Goal: Transaction & Acquisition: Obtain resource

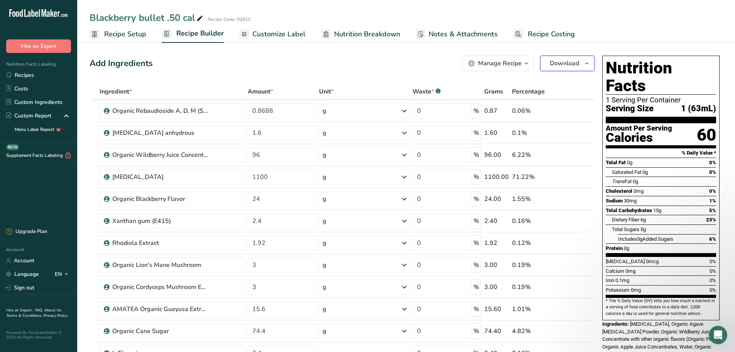
click at [563, 66] on span "Download" at bounding box center [564, 63] width 29 height 9
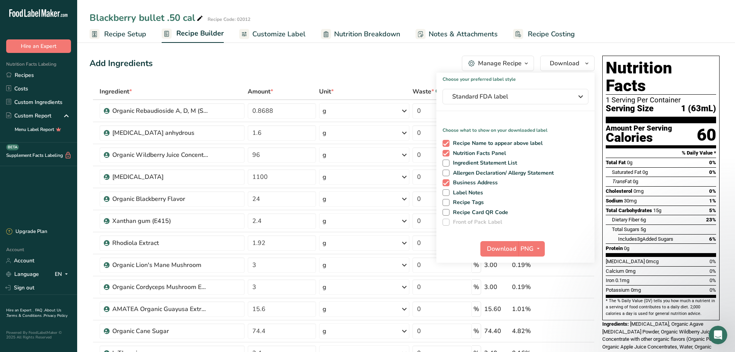
click at [278, 34] on span "Customize Label" at bounding box center [278, 34] width 53 height 10
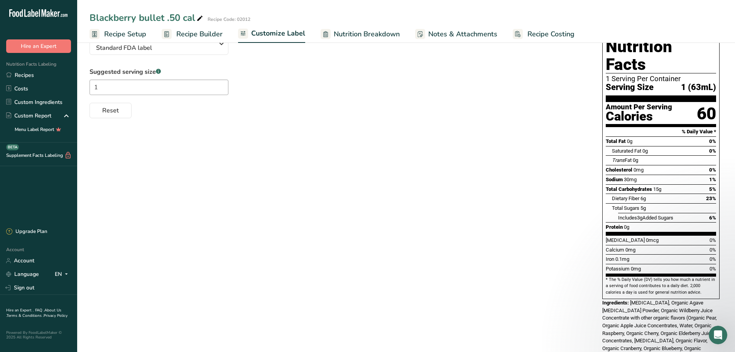
scroll to position [193, 0]
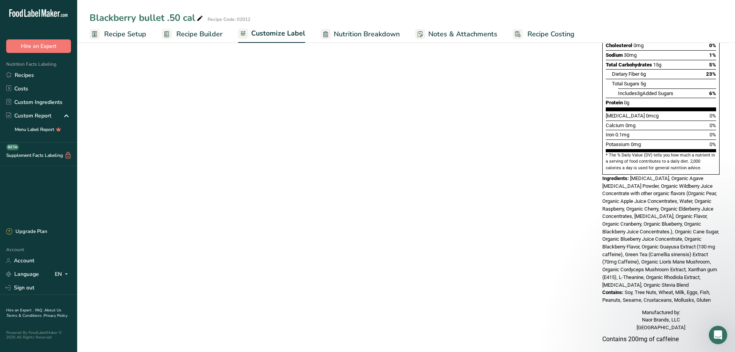
click at [689, 196] on span "[MEDICAL_DATA], Organic Agave [MEDICAL_DATA] Powder, Organic Wildberry Juice Co…" at bounding box center [661, 231] width 117 height 112
click at [571, 184] on div "Choose your label style Standard FDA label USA (FDA) Standard FDA label Tabular…" at bounding box center [406, 127] width 633 height 450
click at [356, 37] on span "Nutrition Breakdown" at bounding box center [367, 34] width 66 height 10
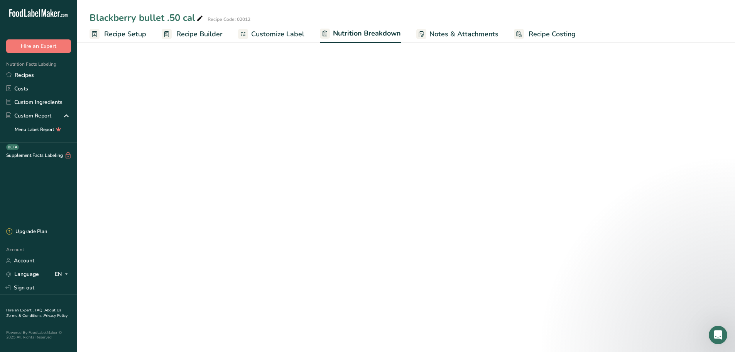
select select "Calories"
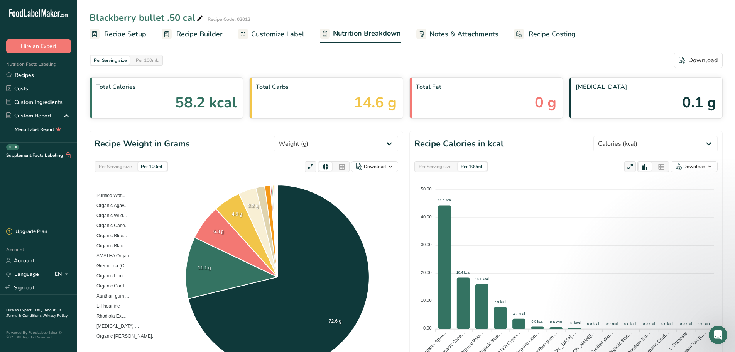
click at [266, 34] on span "Customize Label" at bounding box center [277, 34] width 53 height 10
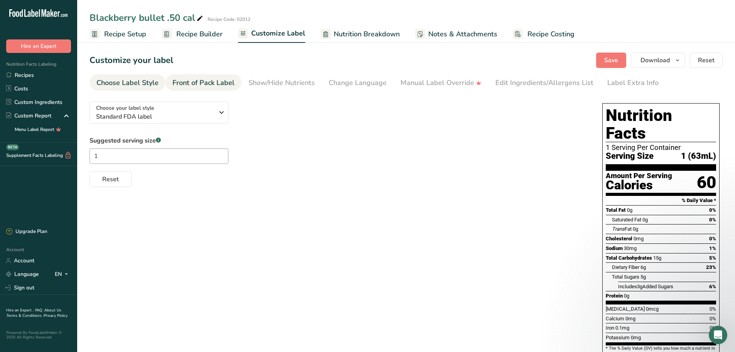
click at [216, 85] on div "Front of Pack Label" at bounding box center [204, 83] width 62 height 10
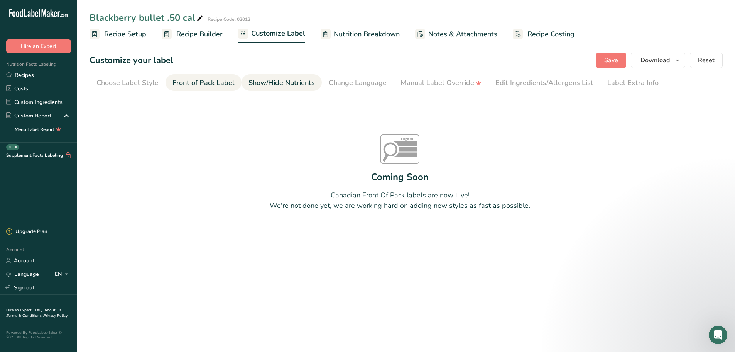
click at [264, 81] on div "Show/Hide Nutrients" at bounding box center [282, 83] width 66 height 10
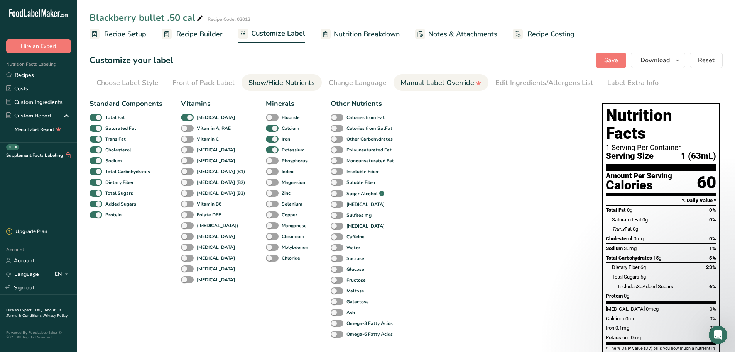
click at [430, 86] on div "Manual Label Override" at bounding box center [441, 83] width 81 height 10
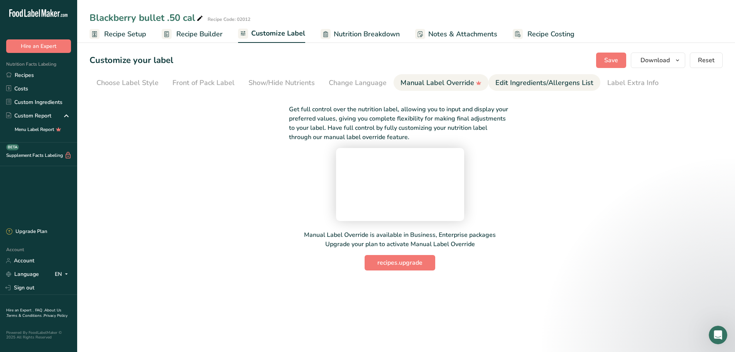
click at [535, 81] on div "Edit Ingredients/Allergens List" at bounding box center [545, 83] width 98 height 10
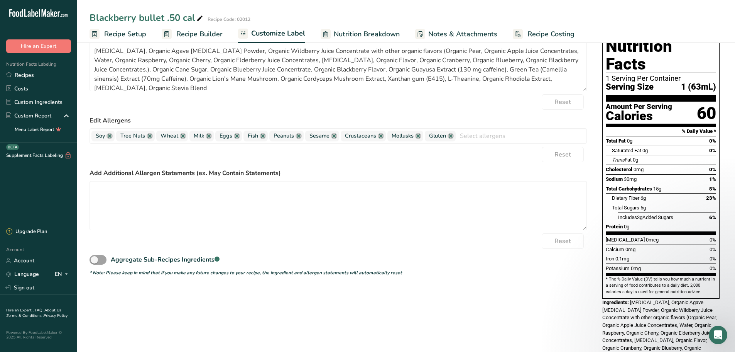
scroll to position [77, 0]
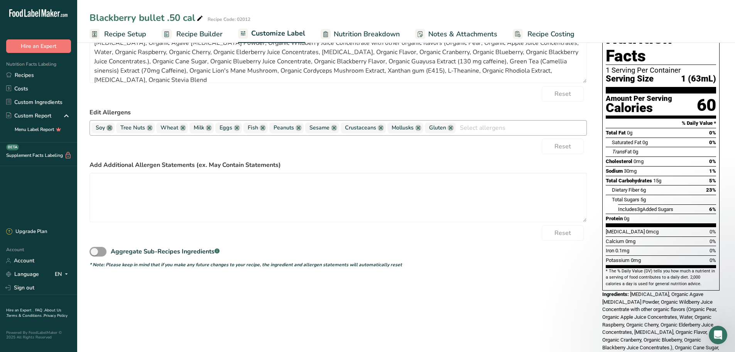
click at [107, 127] on link at bounding box center [110, 128] width 6 height 6
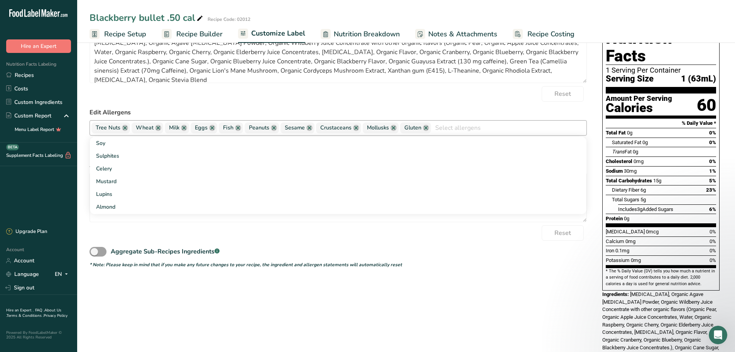
click at [107, 125] on span "Tree Nuts" at bounding box center [108, 128] width 25 height 8
click at [127, 130] on link at bounding box center [125, 128] width 6 height 6
click at [112, 124] on span "Wheat" at bounding box center [105, 128] width 18 height 8
click at [118, 126] on link at bounding box center [118, 128] width 6 height 6
click at [113, 129] on span "Milk" at bounding box center [103, 127] width 24 height 11
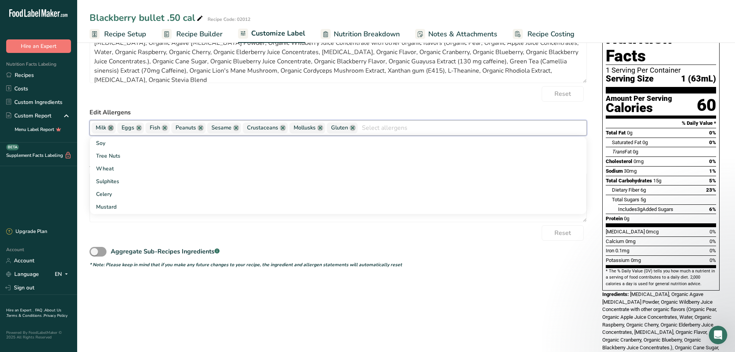
click at [113, 129] on link at bounding box center [111, 128] width 6 height 6
click at [113, 129] on link at bounding box center [113, 128] width 6 height 6
click at [113, 129] on link at bounding box center [111, 128] width 6 height 6
click at [120, 128] on link at bounding box center [121, 128] width 6 height 6
click at [120, 128] on link at bounding box center [120, 128] width 6 height 6
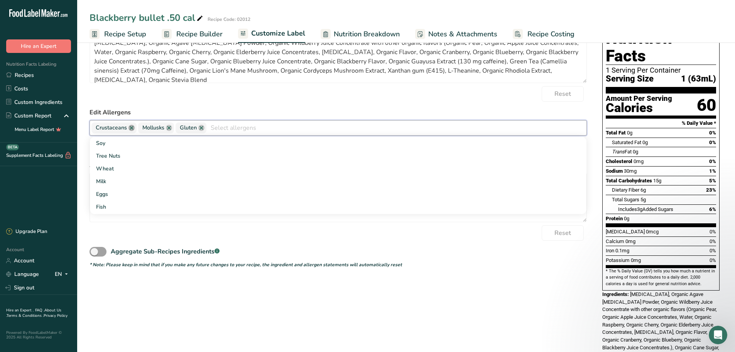
click at [132, 127] on link at bounding box center [132, 128] width 6 height 6
click at [124, 127] on link at bounding box center [122, 128] width 6 height 6
click at [118, 127] on link at bounding box center [117, 128] width 6 height 6
click at [169, 102] on form "Edit Ingredients List [MEDICAL_DATA], Organic Agave [MEDICAL_DATA] Powder, Orga…" at bounding box center [339, 144] width 498 height 247
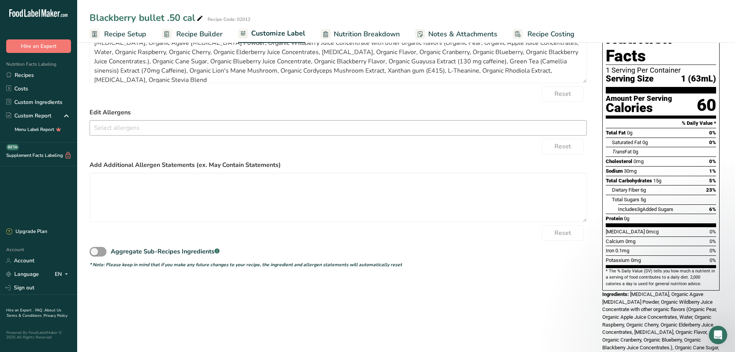
click at [126, 124] on input "text" at bounding box center [338, 128] width 497 height 12
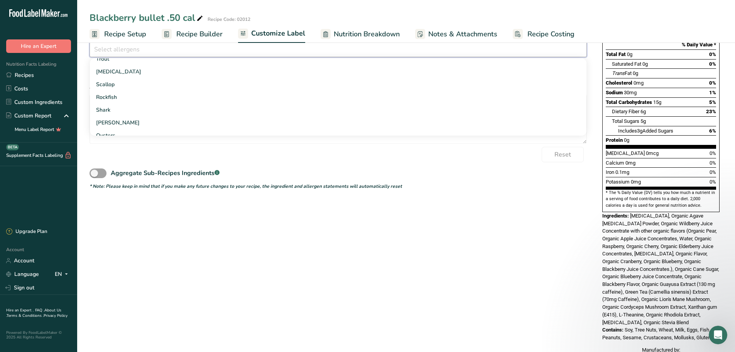
scroll to position [81, 0]
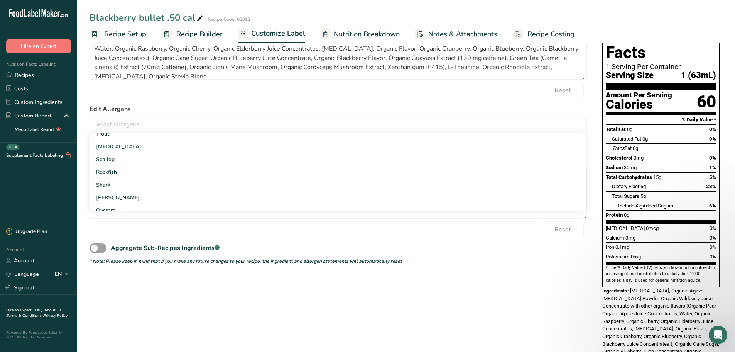
click at [154, 102] on form "Edit Ingredients List [MEDICAL_DATA], Organic Agave [MEDICAL_DATA] Powder, Orga…" at bounding box center [339, 141] width 498 height 247
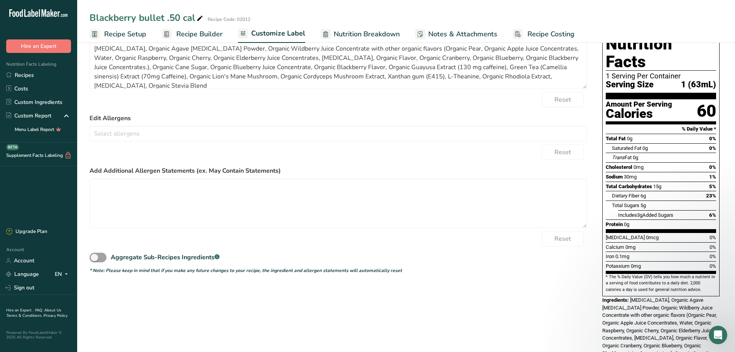
scroll to position [0, 0]
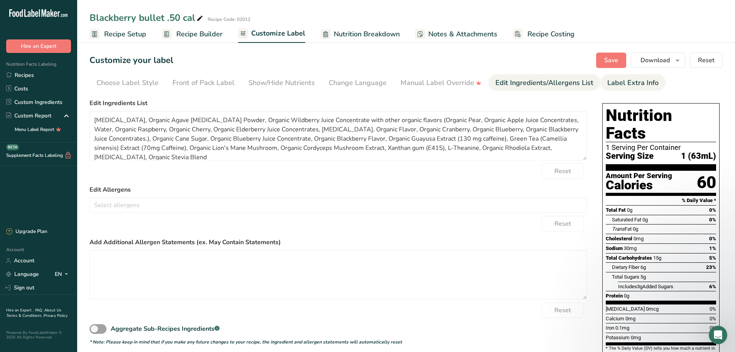
click at [624, 78] on div "Label Extra Info" at bounding box center [633, 83] width 51 height 10
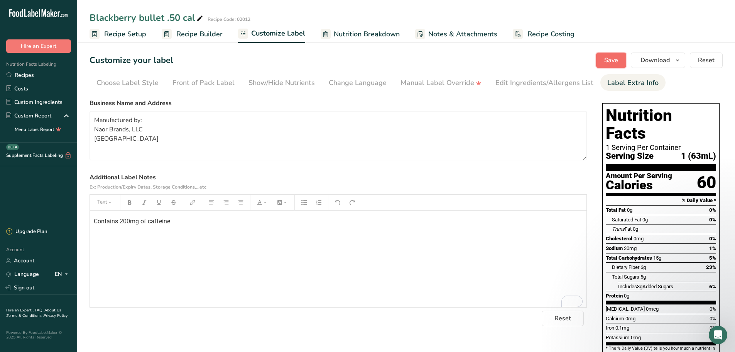
click at [616, 60] on span "Save" at bounding box center [611, 60] width 14 height 9
click at [666, 59] on span "Download" at bounding box center [655, 60] width 29 height 9
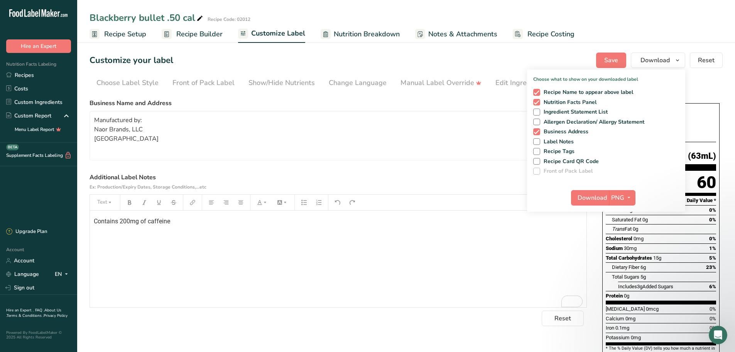
click at [702, 87] on ul "Choose Label Style Front of Pack Label Show/Hide Nutrients Change Language Manu…" at bounding box center [406, 82] width 633 height 17
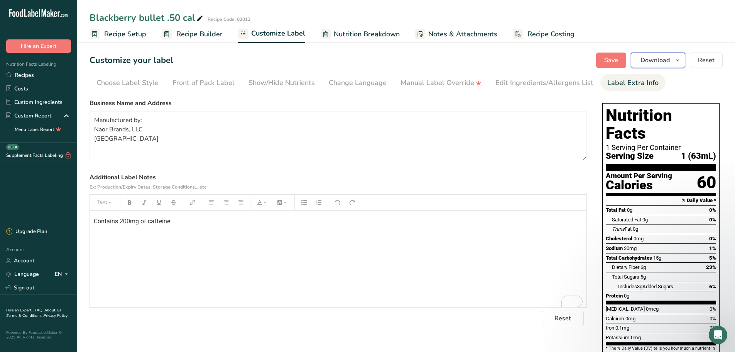
click at [675, 61] on icon "button" at bounding box center [678, 61] width 6 height 10
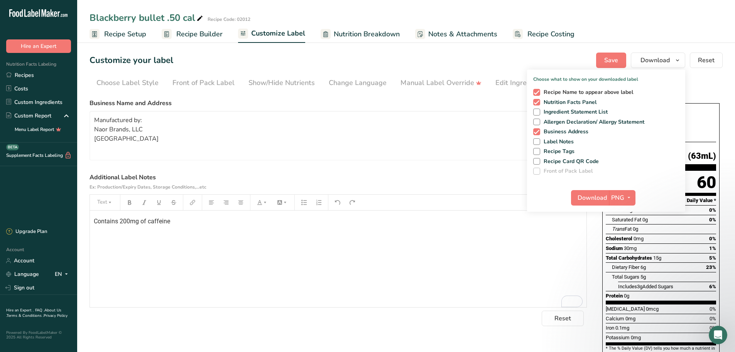
click at [616, 91] on span "Recipe Name to appear above label" at bounding box center [586, 92] width 93 height 7
click at [538, 91] on input "Recipe Name to appear above label" at bounding box center [535, 92] width 5 height 5
checkbox input "false"
click at [699, 83] on ul "Choose Label Style Front of Pack Label Show/Hide Nutrients Change Language Manu…" at bounding box center [406, 82] width 633 height 17
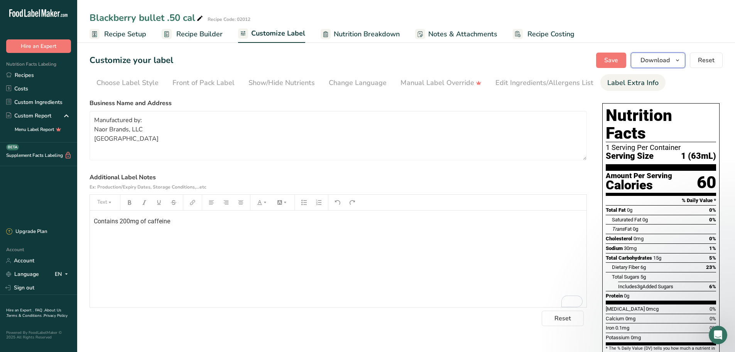
click at [671, 63] on button "Download" at bounding box center [658, 59] width 54 height 15
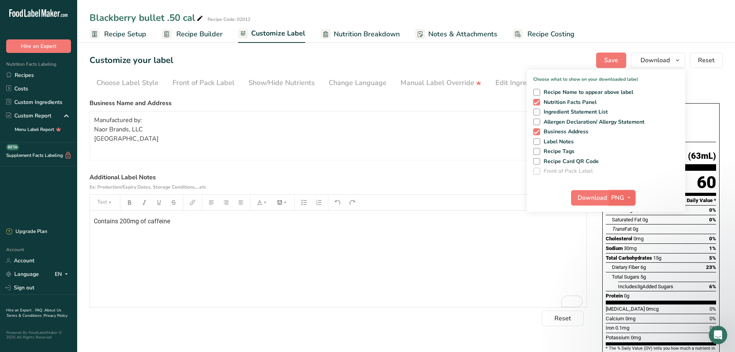
click at [630, 196] on icon "button" at bounding box center [629, 198] width 6 height 10
click at [591, 196] on span "Download" at bounding box center [592, 197] width 29 height 9
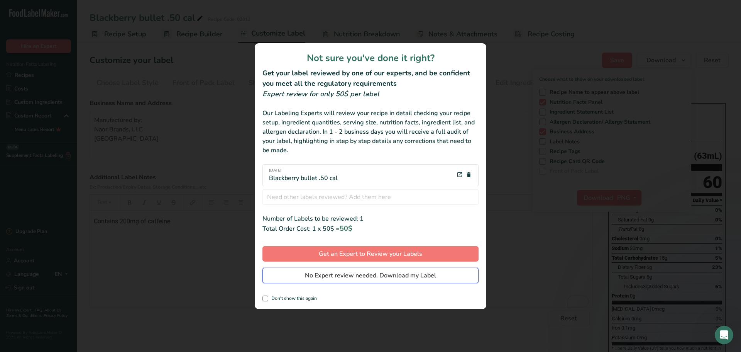
click at [347, 273] on span "No Expert review needed. Download my Label" at bounding box center [370, 275] width 131 height 9
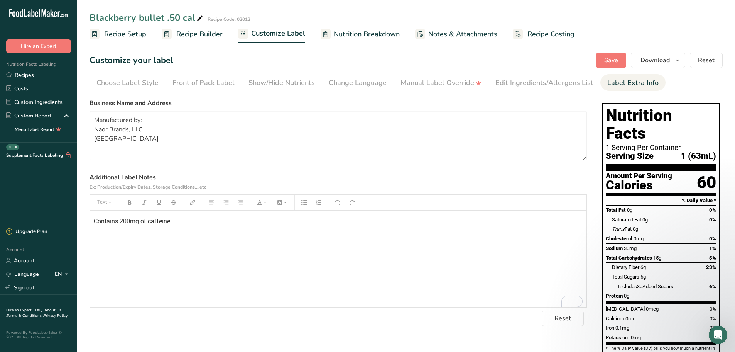
click at [129, 43] on section "Customize your label Save Download Choose what to show on your downloaded label…" at bounding box center [406, 291] width 658 height 503
click at [210, 32] on span "Recipe Builder" at bounding box center [199, 34] width 46 height 10
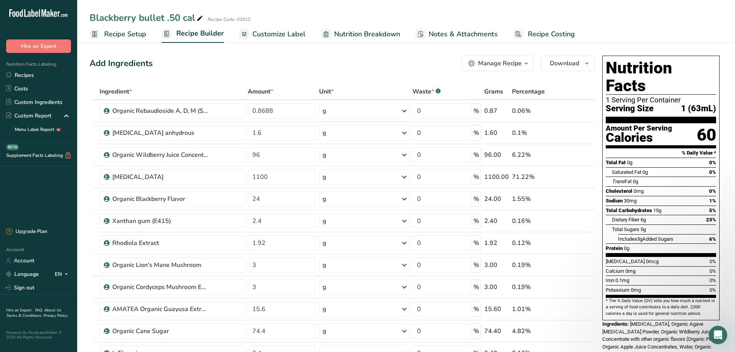
click at [129, 35] on span "Recipe Setup" at bounding box center [125, 34] width 42 height 10
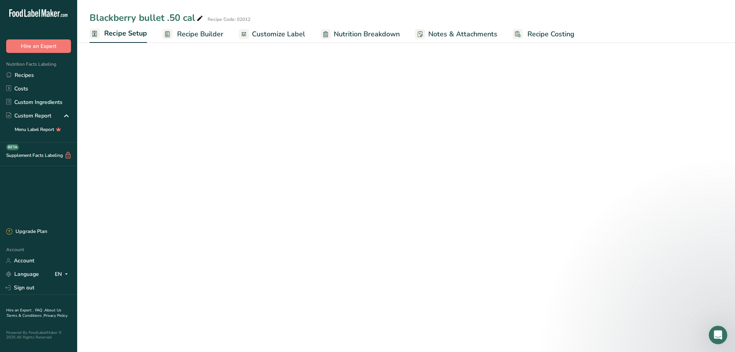
select select "22"
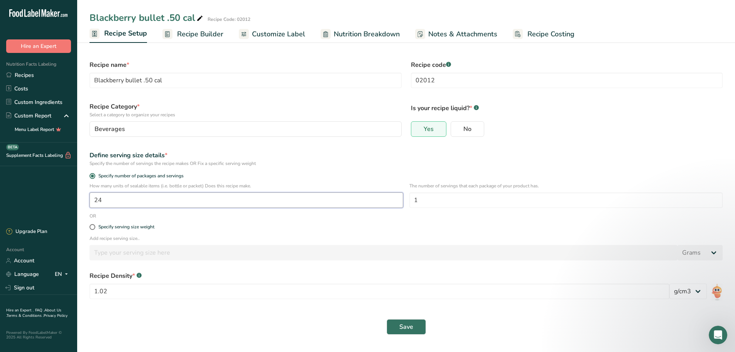
click at [110, 200] on input "24" at bounding box center [247, 199] width 314 height 15
type input "25"
click at [409, 329] on span "Save" at bounding box center [406, 326] width 14 height 9
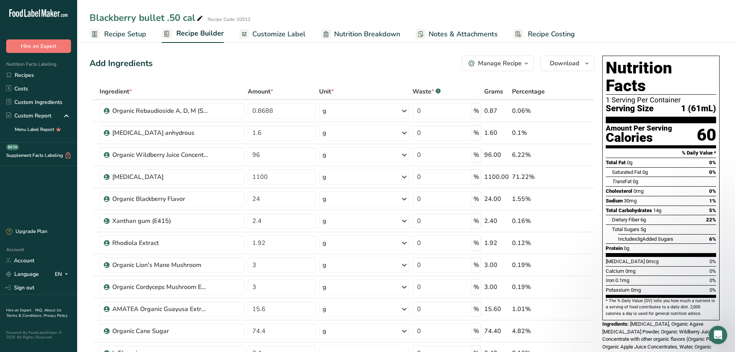
click at [135, 37] on span "Recipe Setup" at bounding box center [125, 34] width 42 height 10
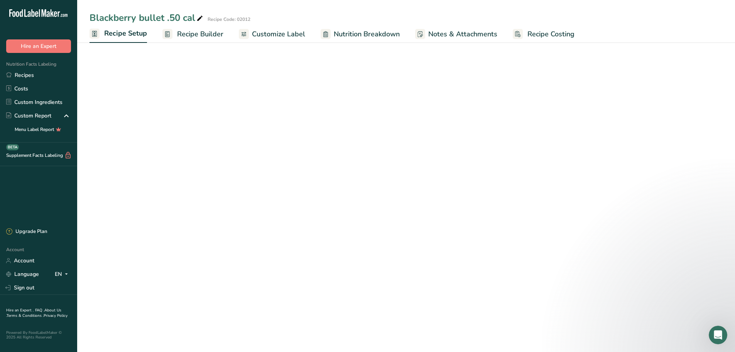
select select "22"
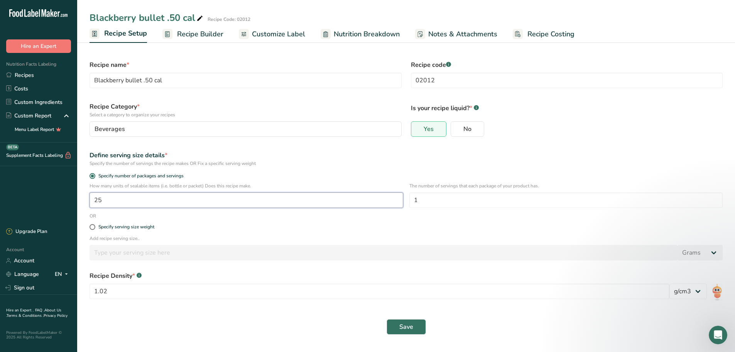
click at [136, 203] on input "25" at bounding box center [247, 199] width 314 height 15
type input "26"
click at [405, 324] on span "Save" at bounding box center [406, 326] width 14 height 9
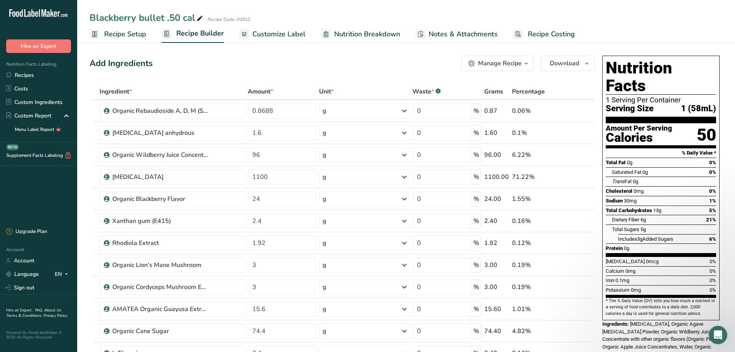
click at [142, 37] on span "Recipe Setup" at bounding box center [125, 34] width 42 height 10
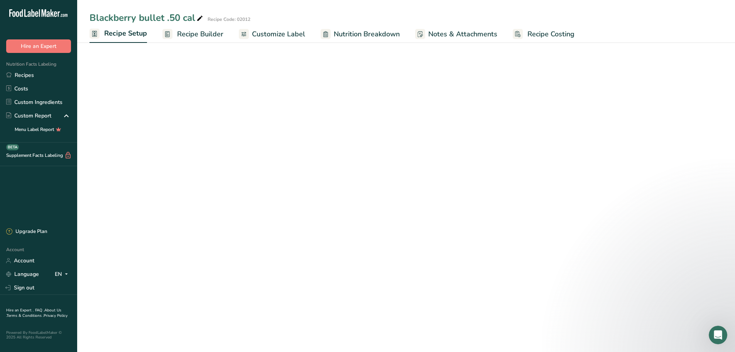
select select "22"
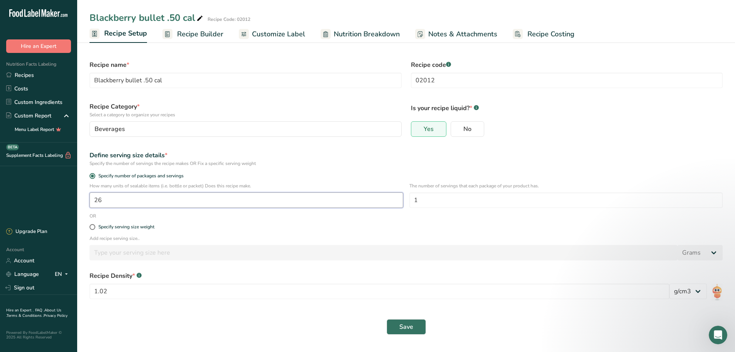
click at [145, 202] on input "26" at bounding box center [247, 199] width 314 height 15
type input "25"
click at [410, 325] on span "Save" at bounding box center [406, 326] width 14 height 9
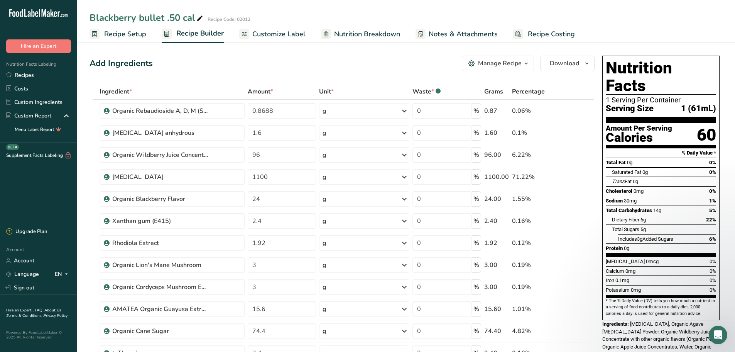
click at [130, 36] on span "Recipe Setup" at bounding box center [125, 34] width 42 height 10
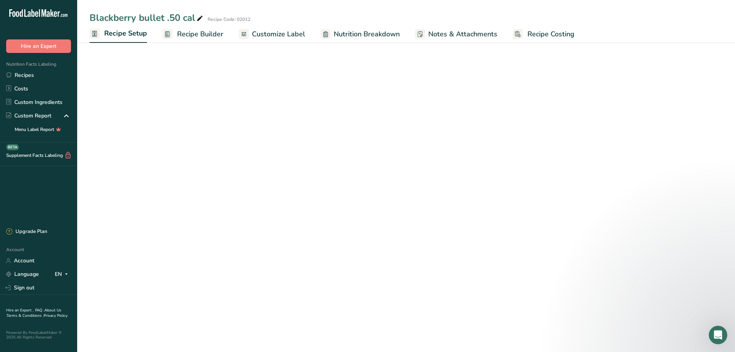
select select "22"
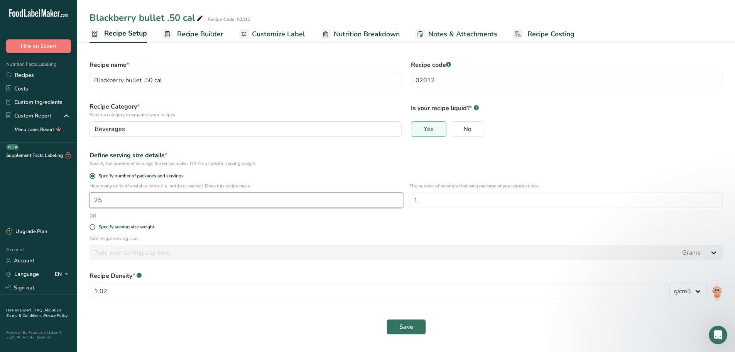
click at [118, 195] on input "25" at bounding box center [247, 199] width 314 height 15
type input "26"
click at [405, 325] on span "Save" at bounding box center [406, 326] width 14 height 9
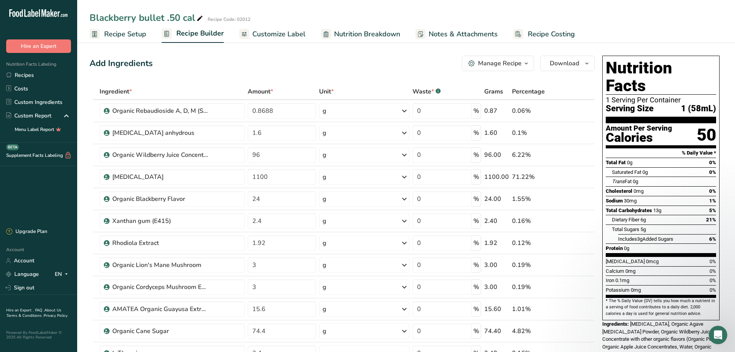
click at [524, 61] on icon "button" at bounding box center [526, 64] width 6 height 10
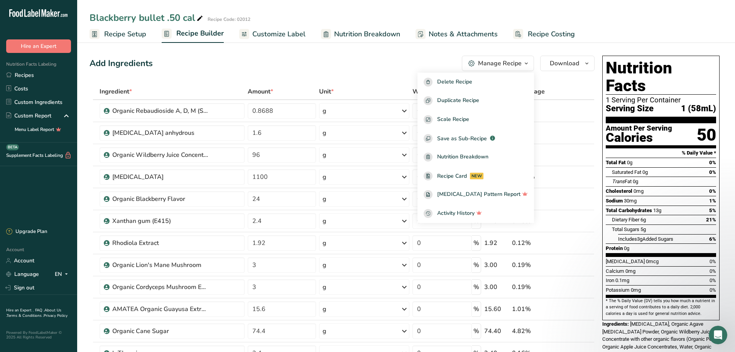
click at [524, 61] on icon "button" at bounding box center [526, 64] width 6 height 10
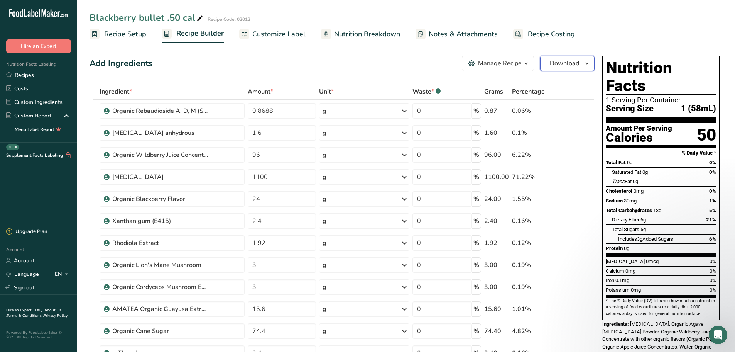
click at [579, 69] on button "Download" at bounding box center [567, 63] width 54 height 15
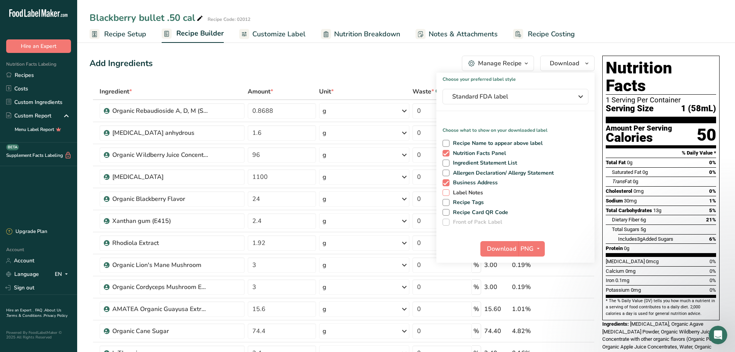
click at [446, 194] on span at bounding box center [446, 192] width 7 height 7
click at [446, 194] on input "Label Notes" at bounding box center [445, 192] width 5 height 5
checkbox input "true"
click at [505, 248] on span "Download" at bounding box center [501, 248] width 29 height 9
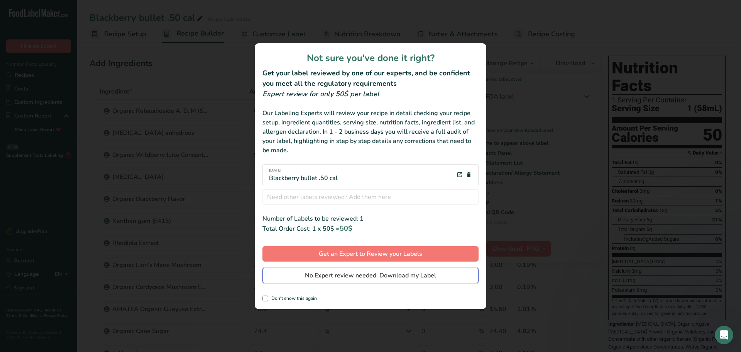
click at [303, 277] on button "No Expert review needed. Download my Label" at bounding box center [370, 274] width 216 height 15
